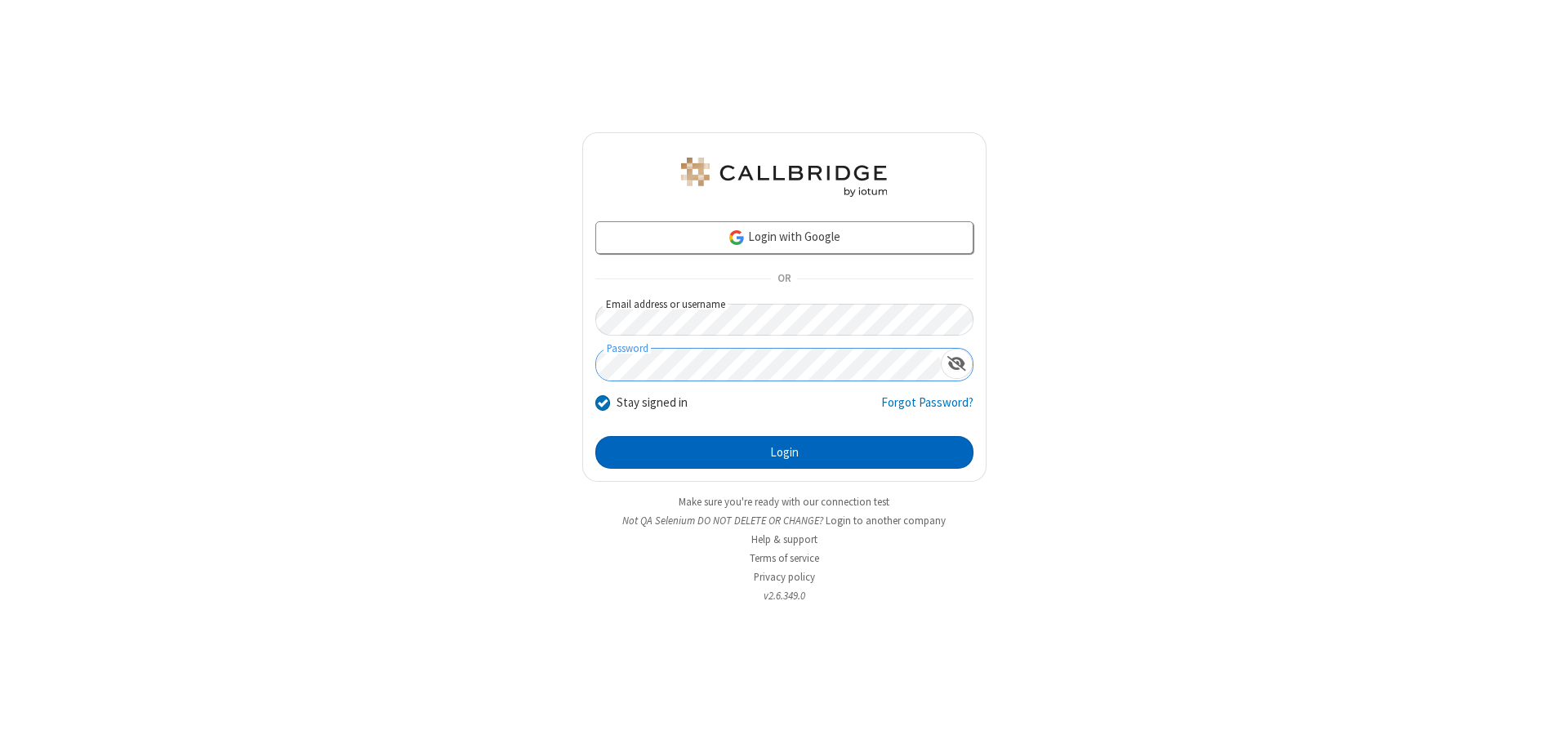
click at [784, 453] on button "Login" at bounding box center [784, 453] width 378 height 32
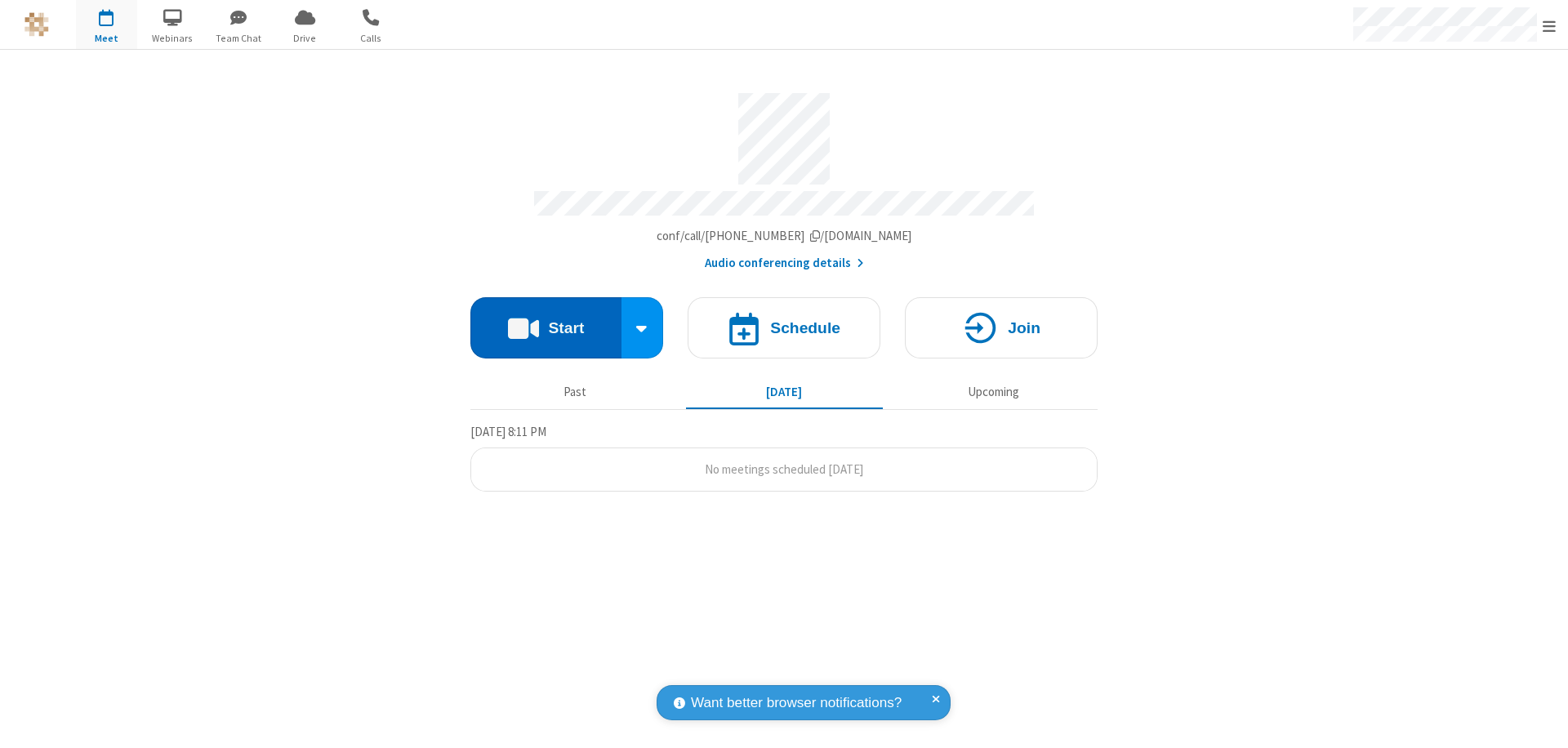
click at [546, 320] on button "Start" at bounding box center [546, 328] width 151 height 61
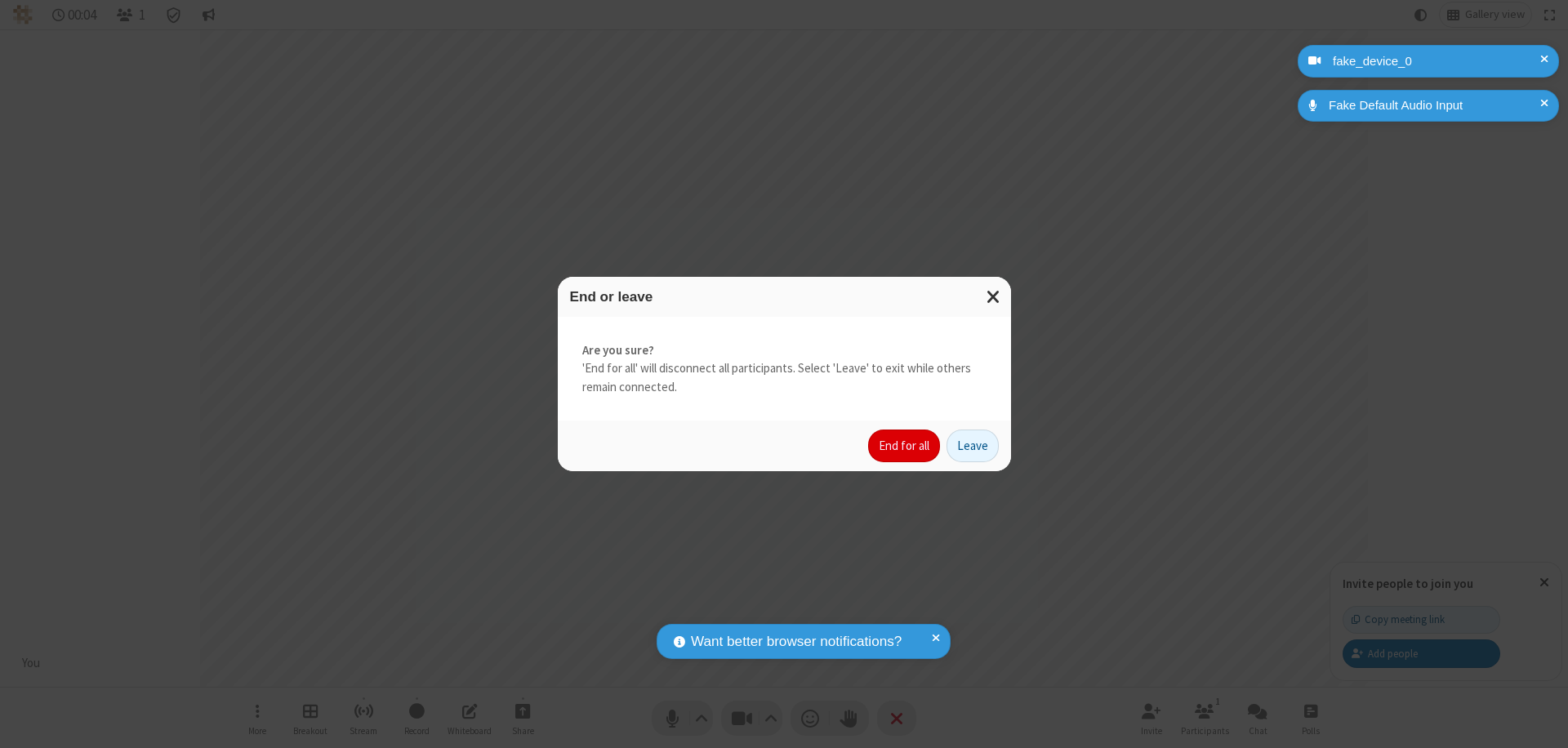
click at [905, 446] on button "End for all" at bounding box center [904, 446] width 72 height 32
